Goal: Information Seeking & Learning: Check status

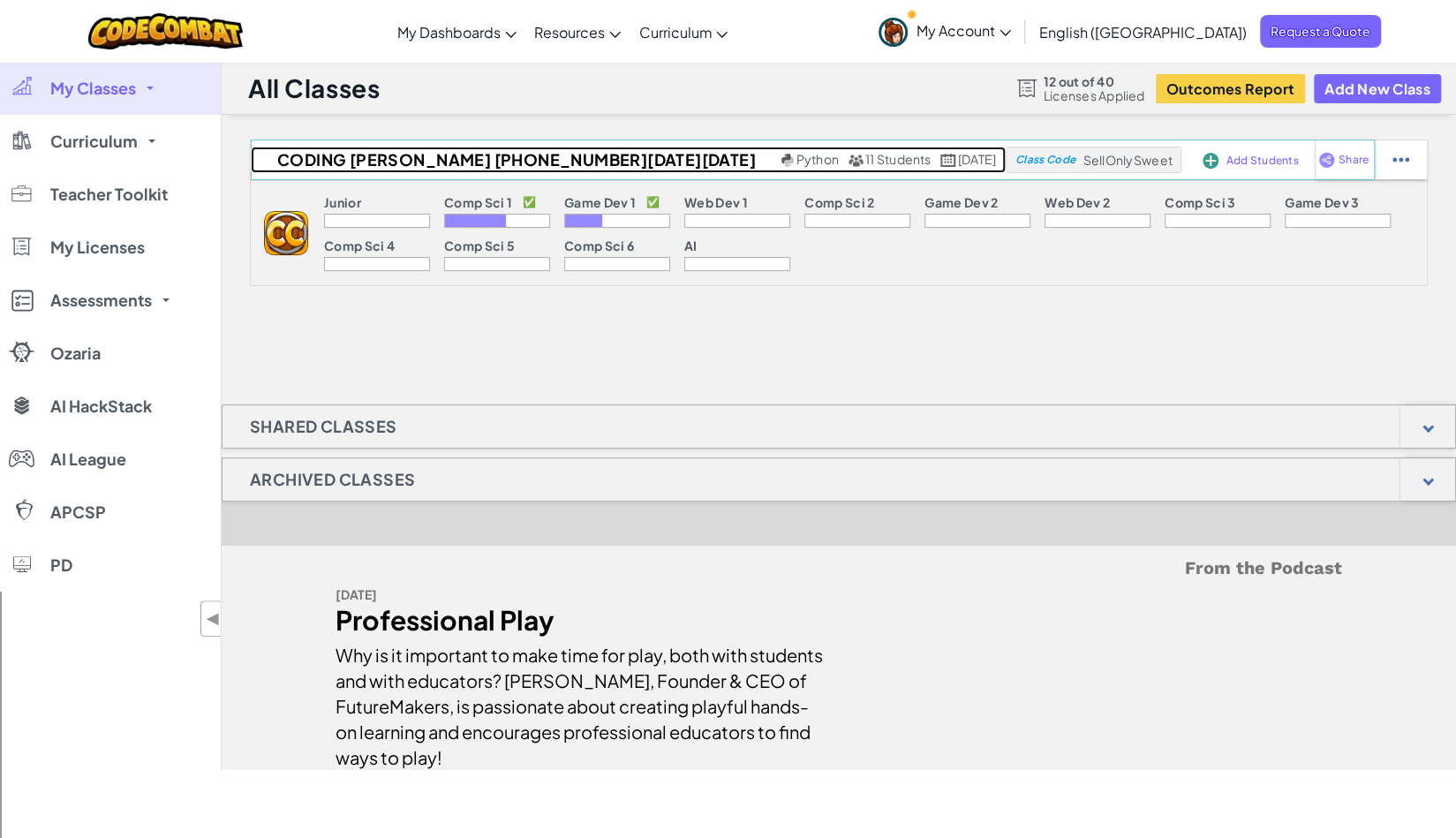
click at [797, 160] on span "Python" at bounding box center [818, 159] width 42 height 16
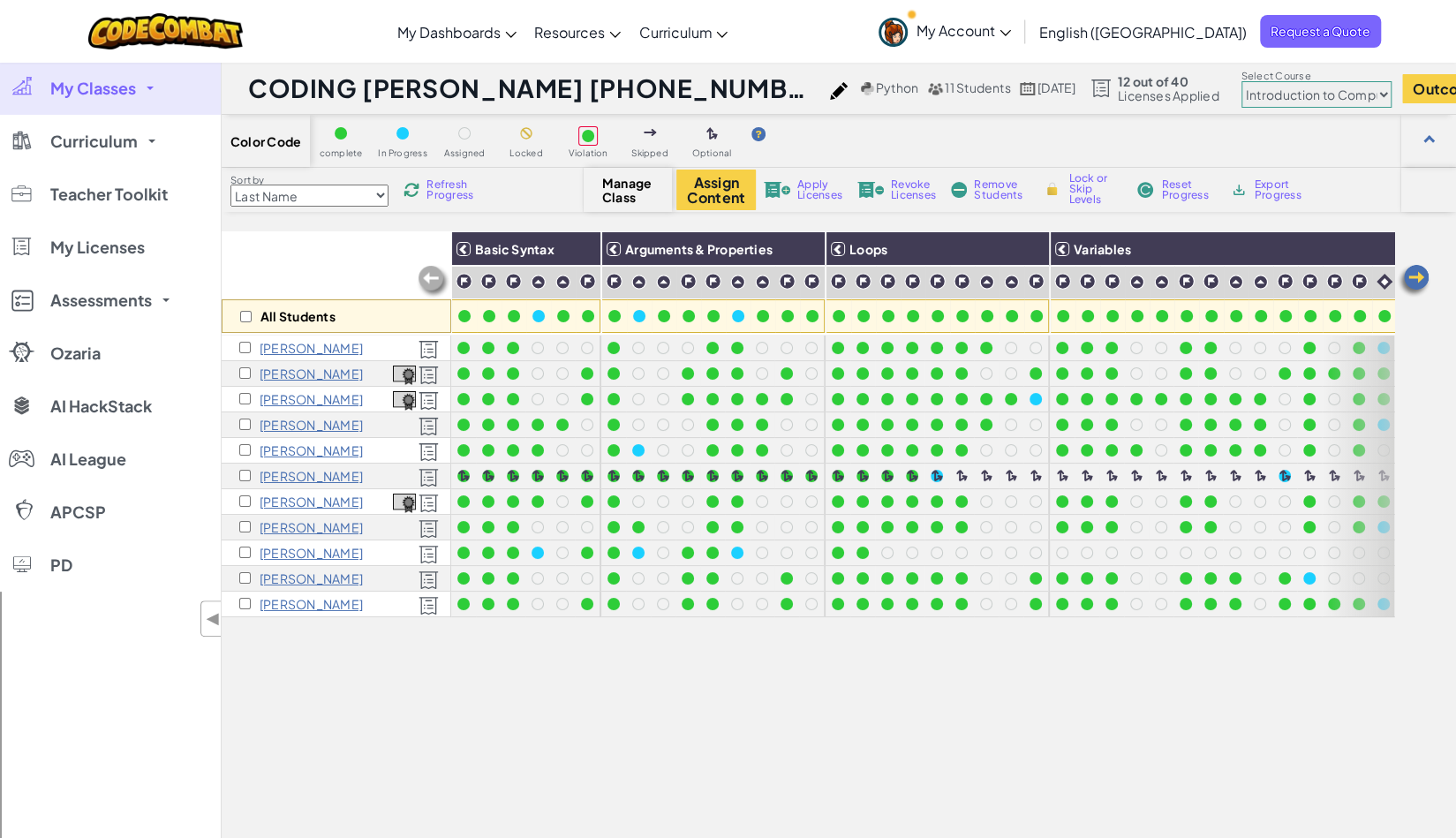
click at [431, 529] on img at bounding box center [429, 529] width 20 height 19
click at [1242, 92] on select "Junior Introduction to Computer Science Game Development 1 Web Development 1 Co…" at bounding box center [1317, 95] width 150 height 27
click at [1242, 81] on select "Junior Introduction to Computer Science Game Development 1 Web Development 1 Co…" at bounding box center [1317, 95] width 150 height 27
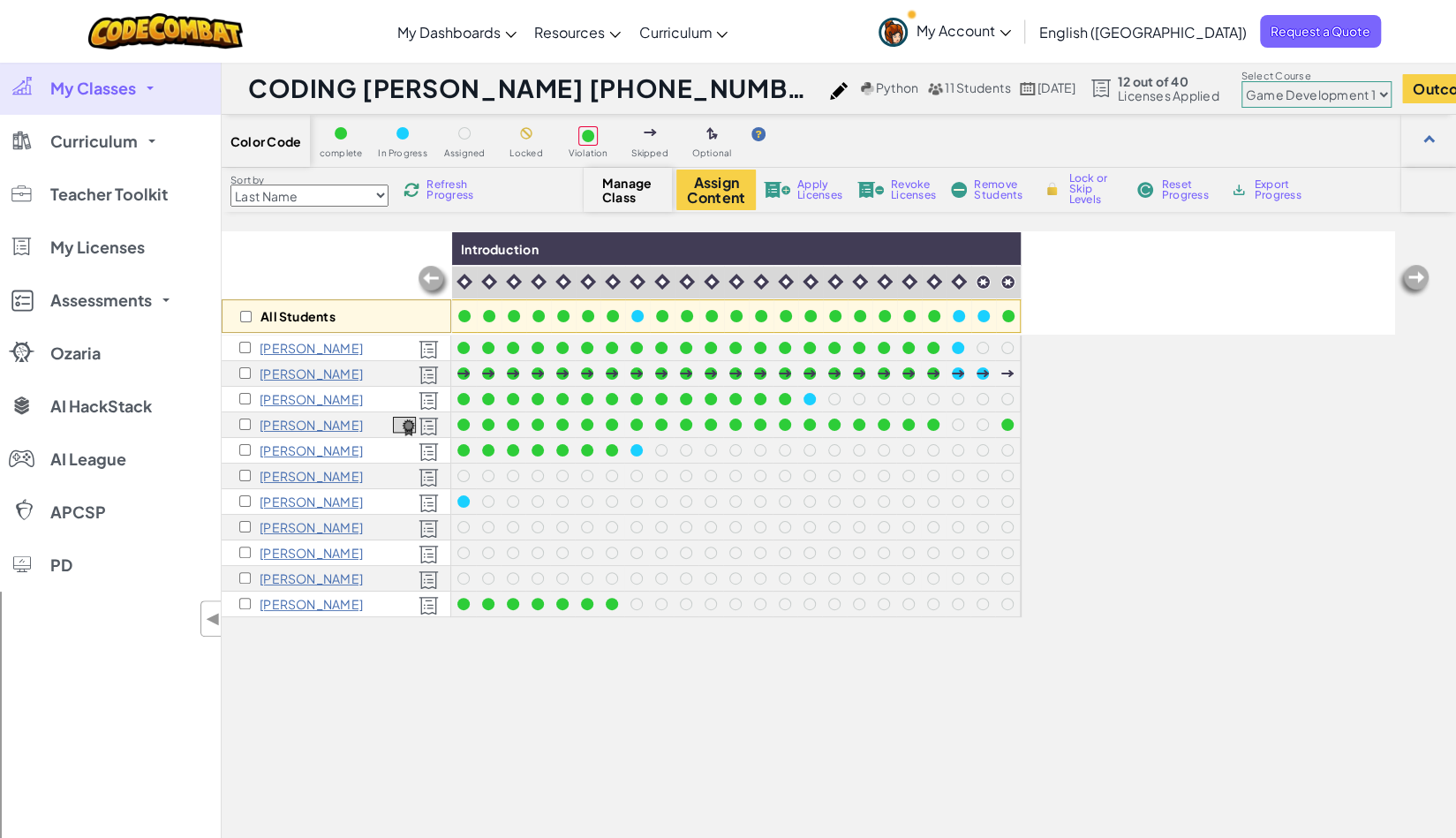
click at [1245, 92] on select "Junior Introduction to Computer Science Game Development 1 Web Development 1 Co…" at bounding box center [1317, 95] width 150 height 27
select select "560f1a9f22961295f9427742"
click at [1242, 81] on select "Junior Introduction to Computer Science Game Development 1 Web Development 1 Co…" at bounding box center [1317, 95] width 150 height 27
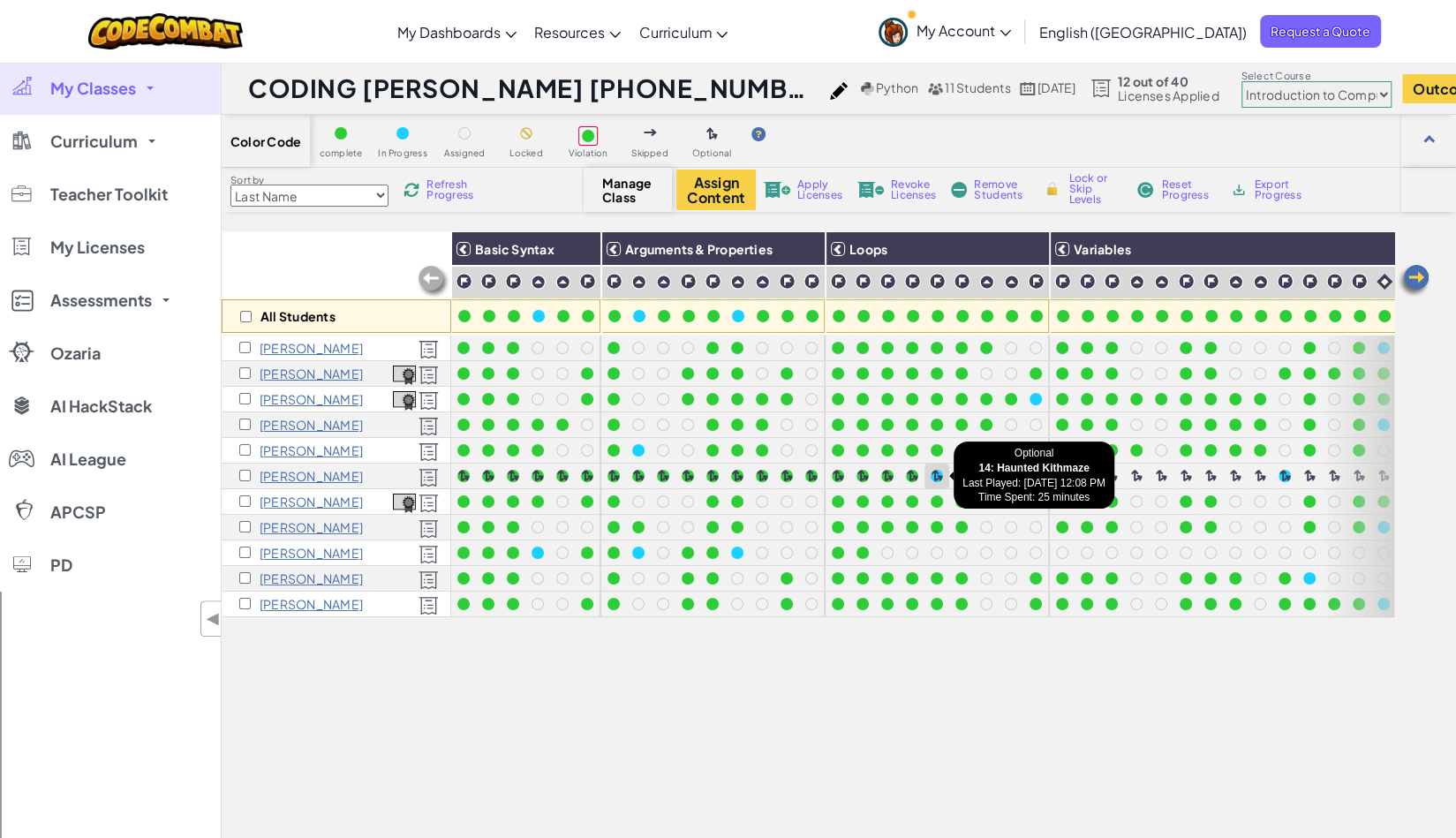
click at [938, 475] on div at bounding box center [937, 476] width 12 height 12
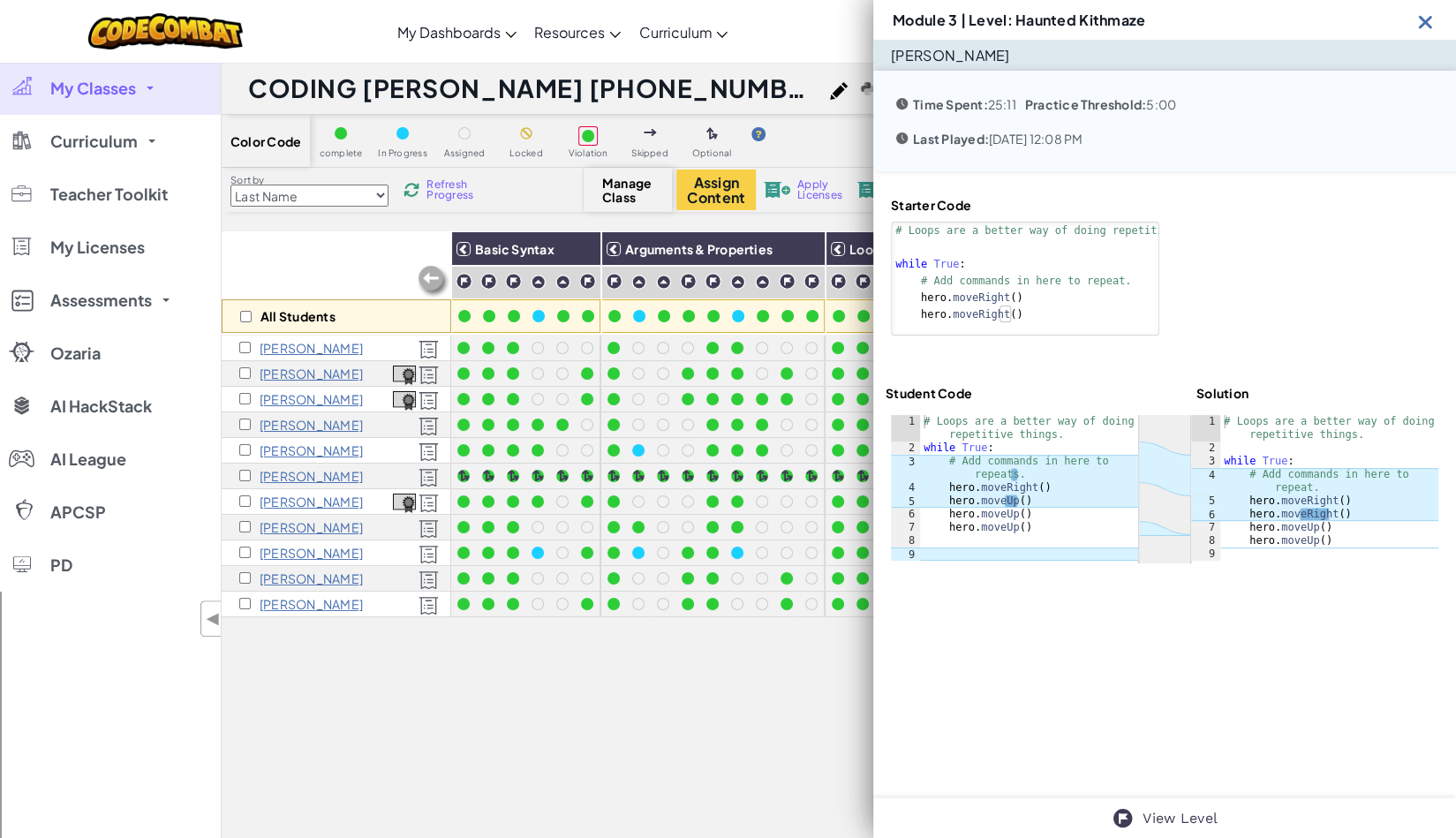
click at [1423, 22] on img at bounding box center [1425, 21] width 22 height 22
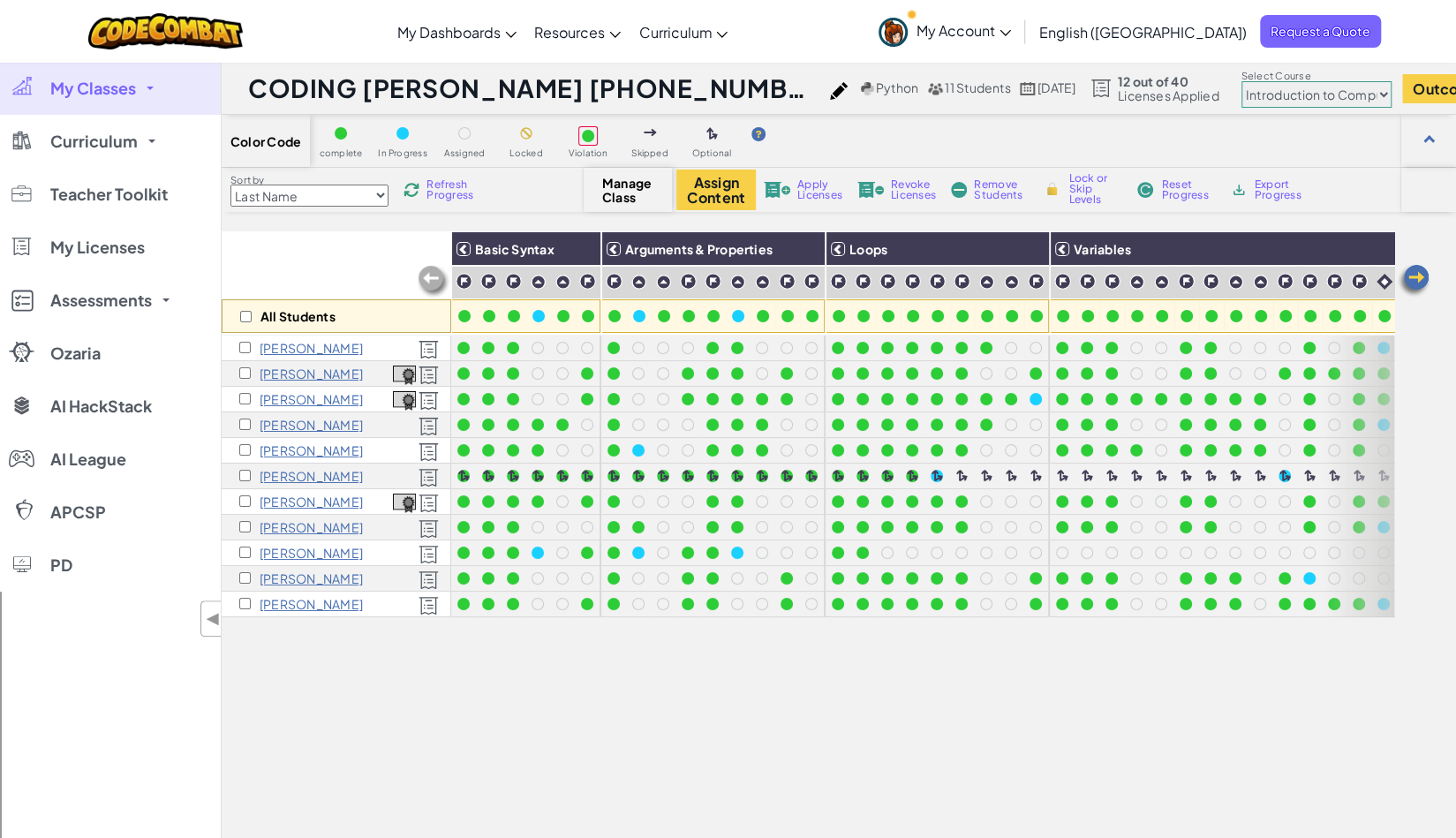
click at [420, 185] on img at bounding box center [412, 190] width 16 height 16
